Goal: Information Seeking & Learning: Understand process/instructions

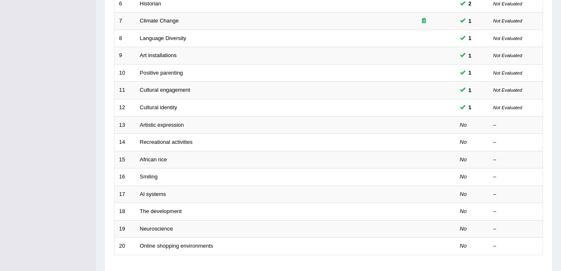
scroll to position [228, 0]
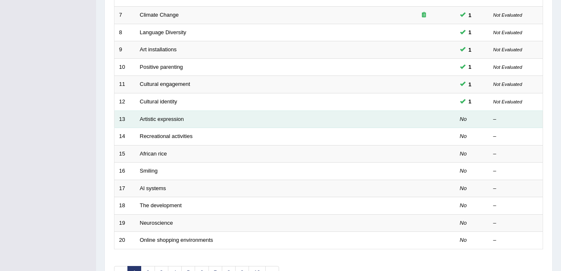
click at [404, 123] on td at bounding box center [423, 120] width 63 height 18
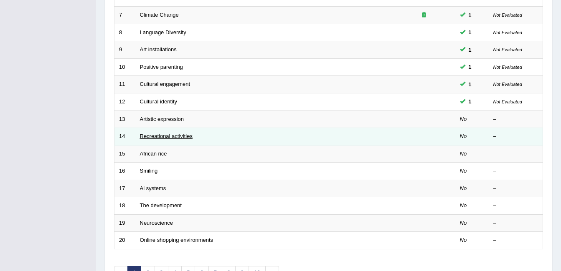
click at [165, 134] on link "Recreational activities" at bounding box center [166, 136] width 53 height 6
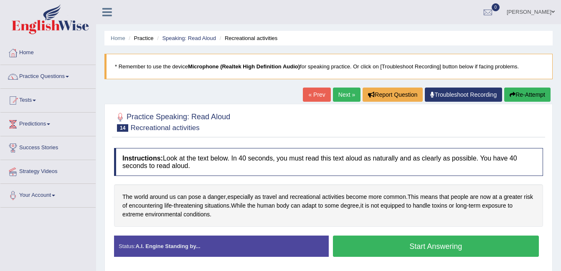
click at [313, 90] on link "« Prev" at bounding box center [317, 95] width 28 height 14
click at [437, 247] on button "Start Answering" at bounding box center [436, 246] width 206 height 21
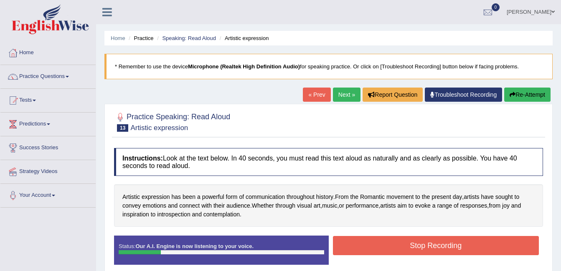
click at [421, 251] on button "Stop Recording" at bounding box center [436, 245] width 206 height 19
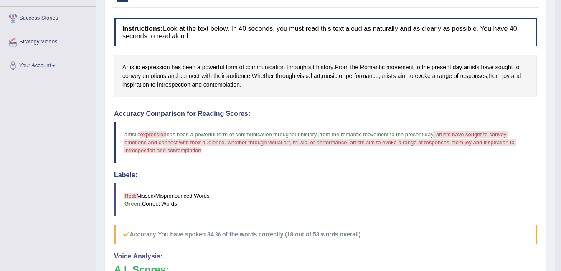
scroll to position [25, 0]
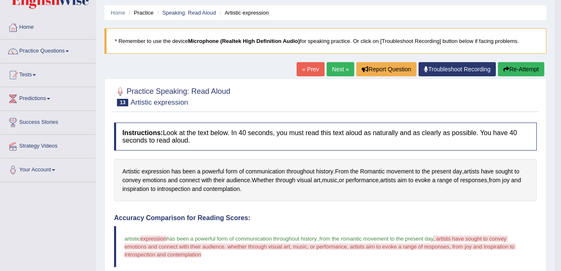
click at [342, 73] on link "Next »" at bounding box center [340, 69] width 28 height 14
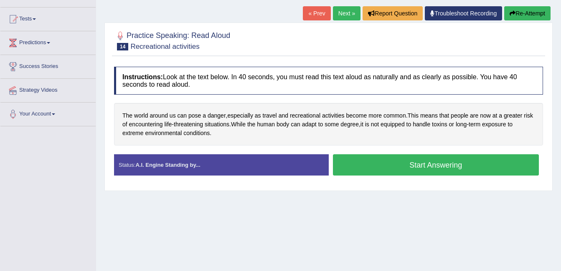
click at [403, 169] on button "Start Answering" at bounding box center [436, 164] width 206 height 21
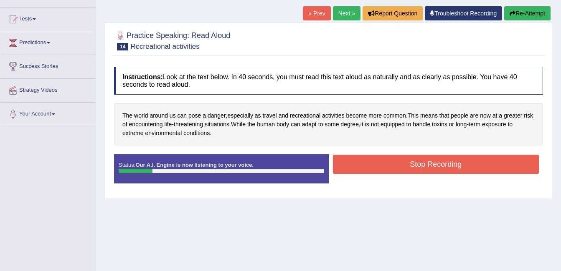
click at [439, 171] on button "Stop Recording" at bounding box center [436, 164] width 206 height 19
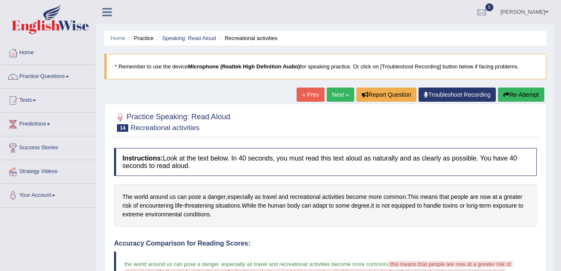
click at [395, 151] on h4 "Instructions: Look at the text below. In 40 seconds, you must read this text al…" at bounding box center [325, 162] width 422 height 28
click at [36, 101] on span at bounding box center [34, 101] width 3 height 2
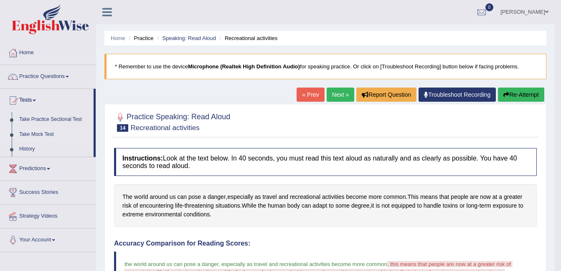
click at [48, 133] on link "Take Mock Test" at bounding box center [54, 134] width 78 height 15
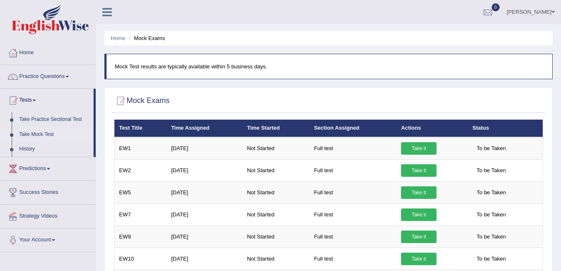
click at [51, 134] on link "Take Mock Test" at bounding box center [54, 134] width 78 height 15
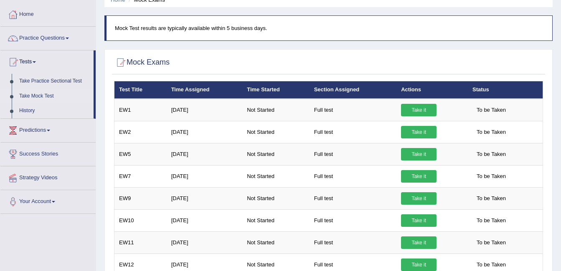
scroll to position [40, 0]
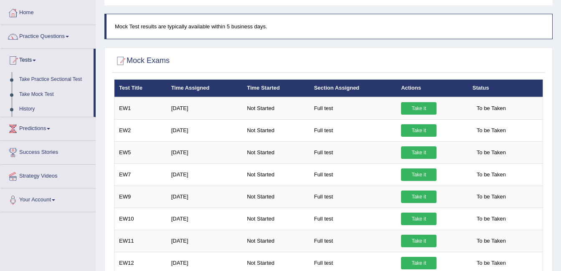
click at [50, 129] on span at bounding box center [48, 129] width 3 height 2
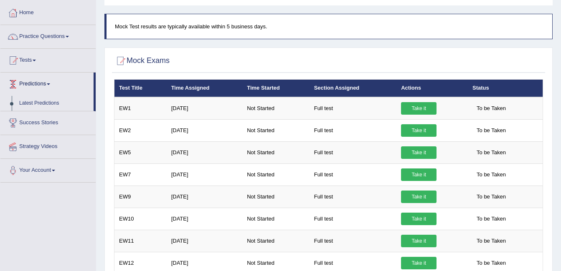
click at [50, 84] on span at bounding box center [48, 84] width 3 height 2
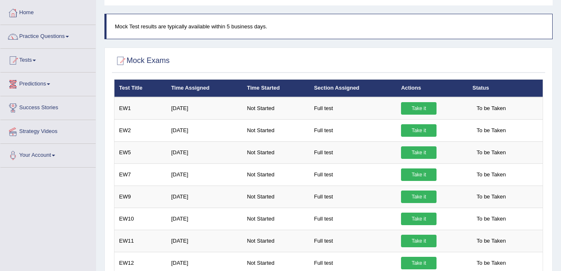
click at [36, 61] on span at bounding box center [34, 61] width 3 height 2
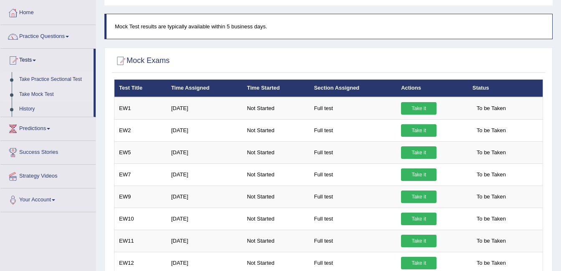
click at [76, 82] on link "Take Practice Sectional Test" at bounding box center [54, 79] width 78 height 15
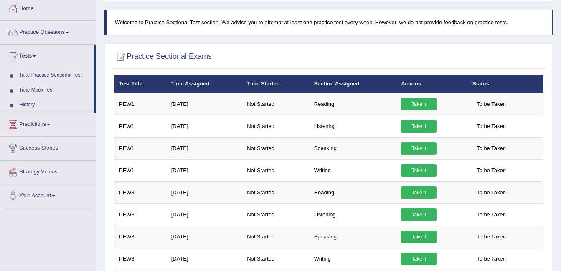
scroll to position [10, 0]
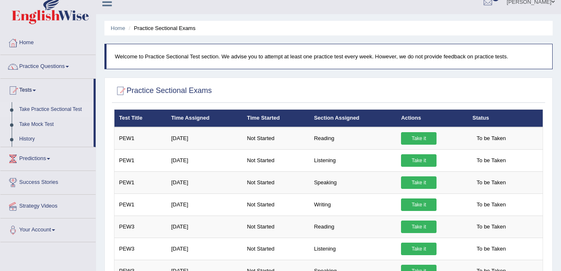
click at [69, 67] on span at bounding box center [67, 67] width 3 height 2
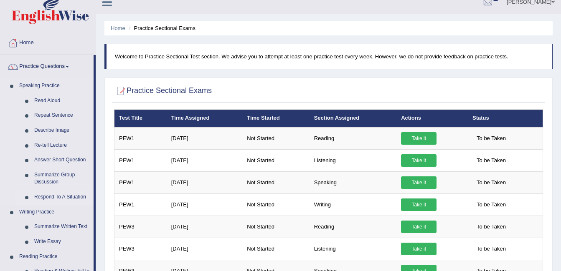
click at [70, 197] on link "Respond To A Situation" at bounding box center [61, 197] width 63 height 15
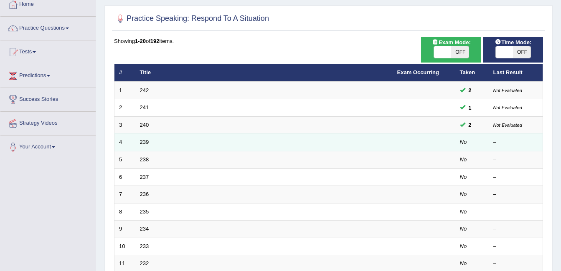
click at [440, 145] on td at bounding box center [423, 143] width 63 height 18
click at [463, 142] on em "No" at bounding box center [463, 142] width 7 height 6
click at [146, 143] on link "239" at bounding box center [144, 142] width 9 height 6
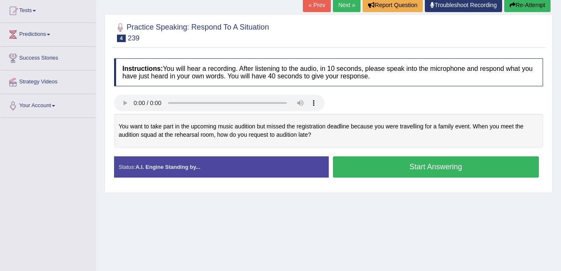
scroll to position [93, 0]
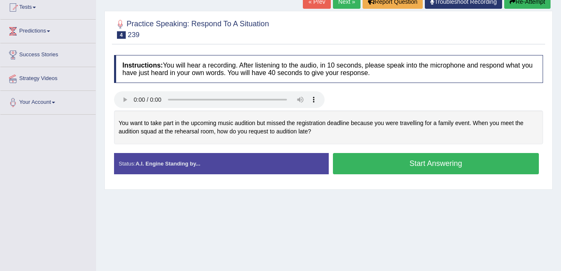
click at [427, 159] on button "Start Answering" at bounding box center [436, 163] width 206 height 21
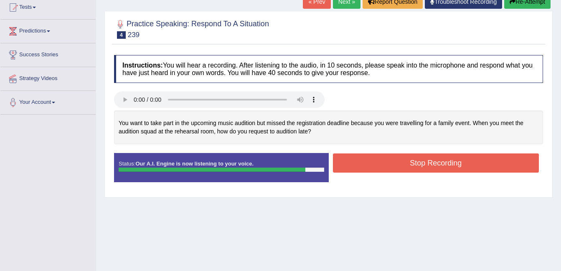
click at [424, 161] on button "Stop Recording" at bounding box center [436, 163] width 206 height 19
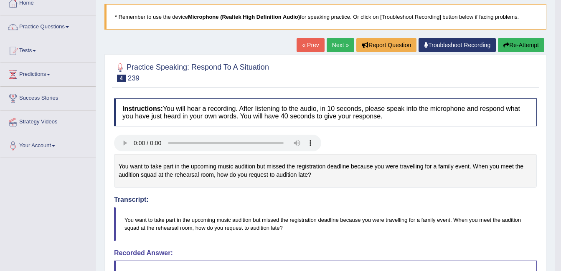
scroll to position [48, 0]
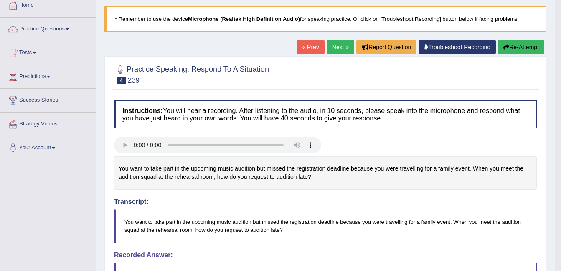
click at [341, 50] on link "Next »" at bounding box center [340, 47] width 28 height 14
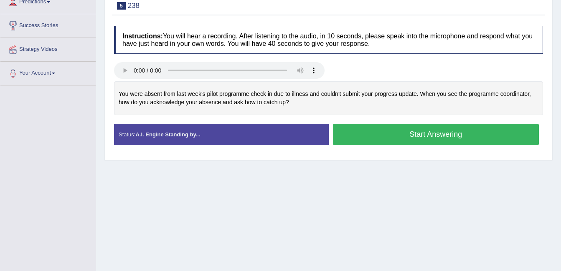
click at [412, 129] on button "Start Answering" at bounding box center [436, 134] width 206 height 21
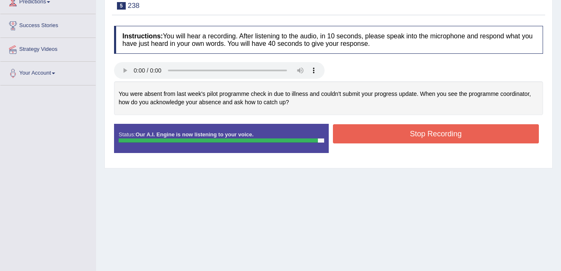
click at [434, 132] on button "Stop Recording" at bounding box center [436, 133] width 206 height 19
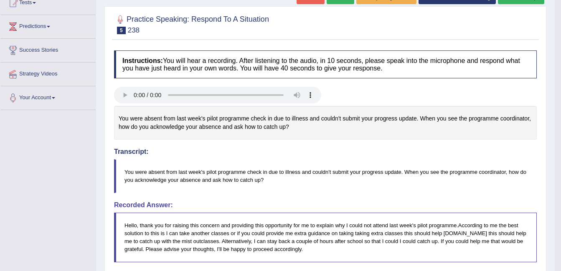
scroll to position [12, 0]
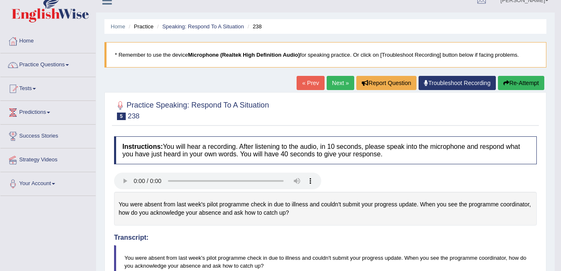
click at [526, 86] on button "Re-Attempt" at bounding box center [520, 83] width 46 height 14
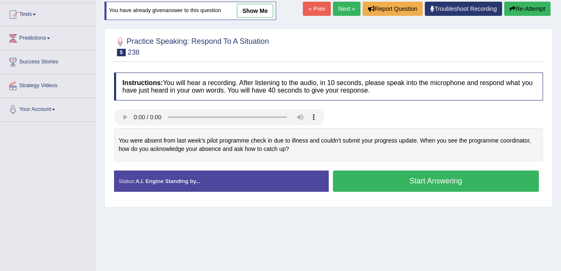
scroll to position [86, 0]
click at [458, 179] on button "Start Answering" at bounding box center [436, 181] width 206 height 21
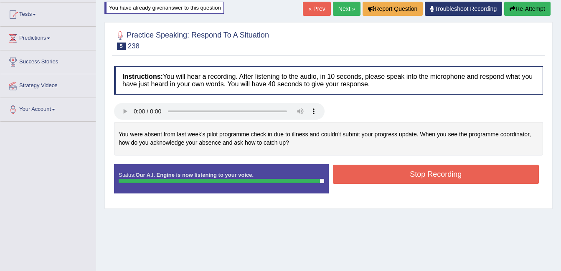
click at [425, 181] on button "Stop Recording" at bounding box center [436, 174] width 206 height 19
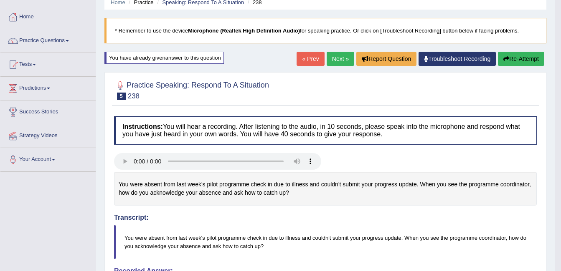
scroll to position [25, 0]
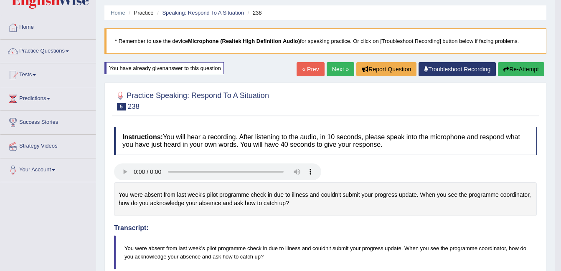
click at [525, 68] on button "Re-Attempt" at bounding box center [520, 69] width 46 height 14
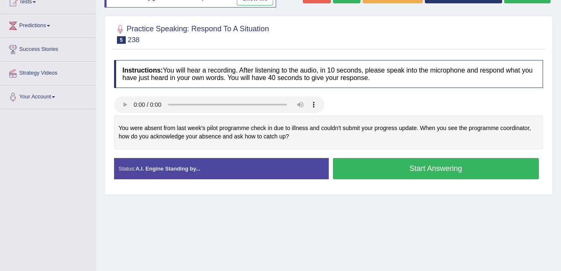
scroll to position [98, 0]
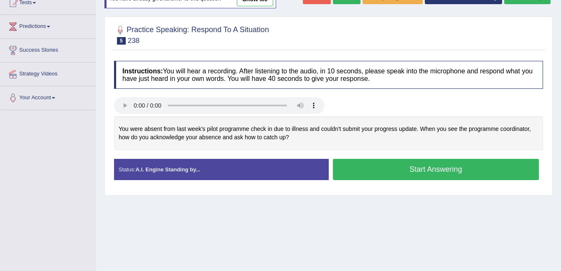
click at [426, 174] on button "Start Answering" at bounding box center [436, 169] width 206 height 21
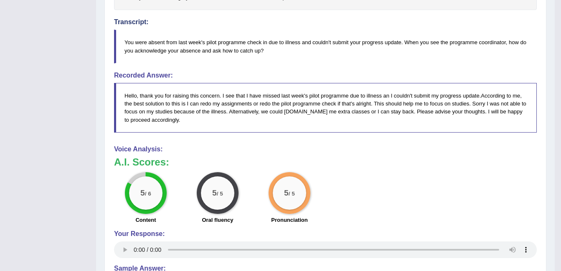
scroll to position [0, 0]
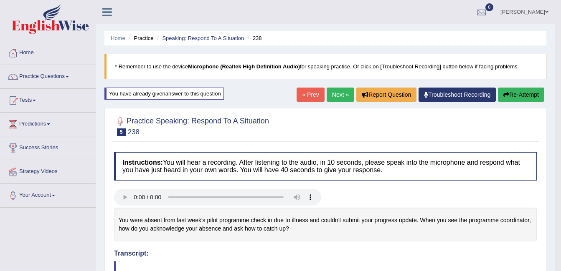
click at [52, 105] on link "Tests" at bounding box center [47, 99] width 95 height 21
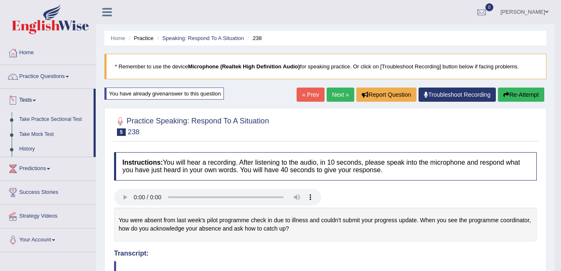
click at [72, 121] on link "Take Practice Sectional Test" at bounding box center [54, 119] width 78 height 15
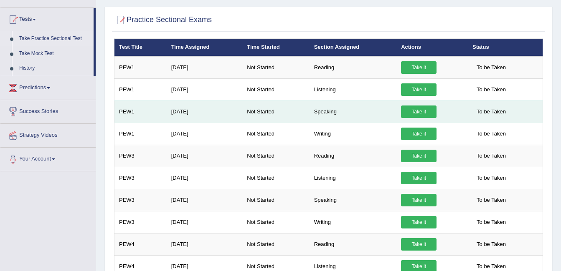
click at [424, 116] on link "Take it" at bounding box center [418, 112] width 35 height 13
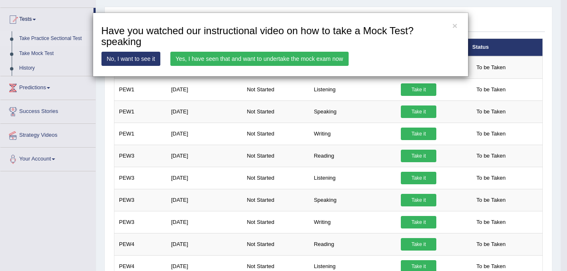
click at [314, 61] on link "Yes, I have seen that and want to undertake the mock exam now" at bounding box center [259, 59] width 178 height 14
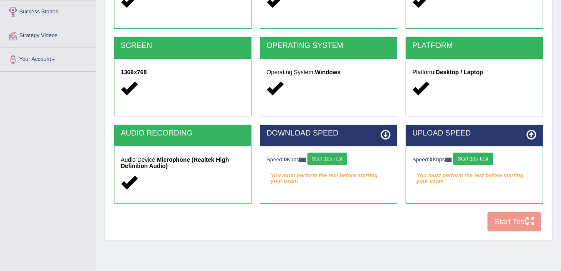
scroll to position [137, 0]
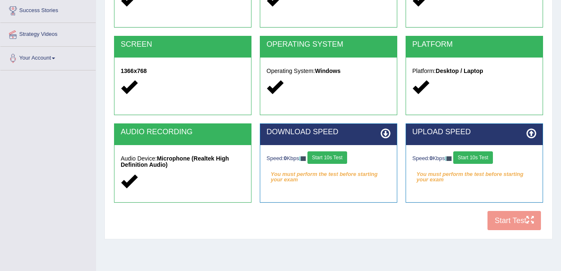
click at [288, 179] on em "You must perform the test before starting your exam" at bounding box center [328, 174] width 124 height 13
click at [382, 134] on icon at bounding box center [385, 134] width 10 height 10
click at [509, 225] on div "COOKIES Cookies Enabled JAVASCRIPT Javascript Enabled BROWSER Browser: Chrome S…" at bounding box center [328, 91] width 433 height 287
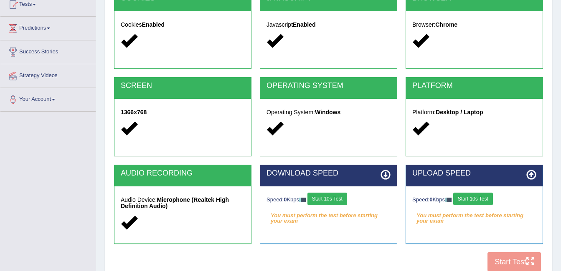
scroll to position [98, 0]
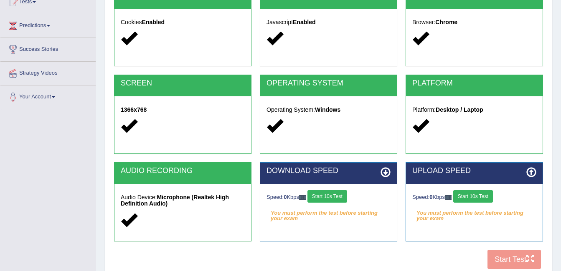
click at [342, 199] on button "Start 10s Test" at bounding box center [327, 196] width 40 height 13
click at [492, 201] on button "Start 10s Test" at bounding box center [473, 196] width 40 height 13
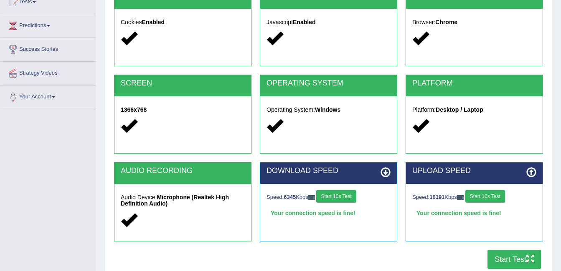
click at [512, 260] on button "Start Test" at bounding box center [513, 259] width 53 height 19
